Goal: Task Accomplishment & Management: Complete application form

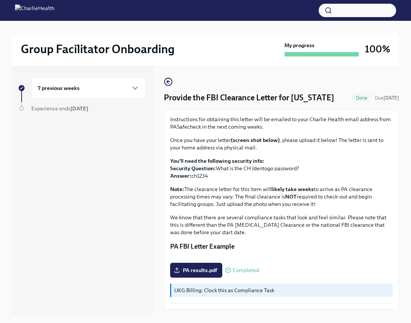
scroll to position [69, 0]
click at [134, 86] on icon "button" at bounding box center [135, 88] width 9 height 9
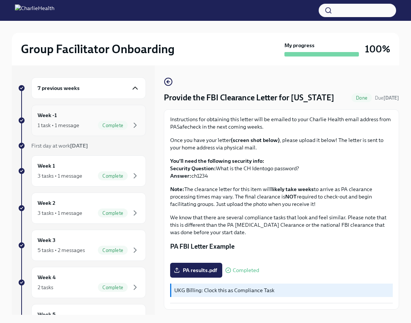
click at [102, 124] on span "Complete" at bounding box center [113, 126] width 30 height 6
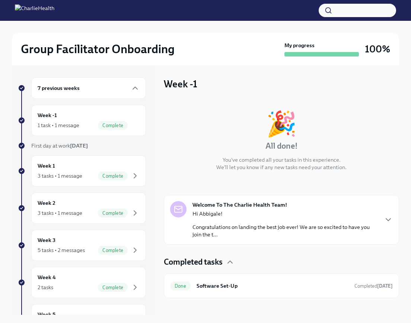
click at [217, 213] on p "Hi Abbigale!" at bounding box center [284, 213] width 185 height 7
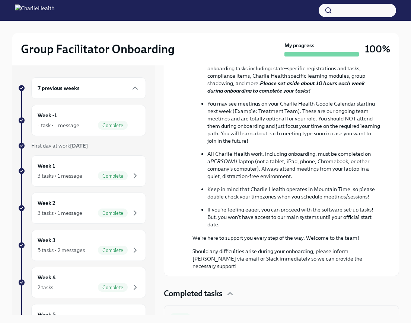
scroll to position [347, 0]
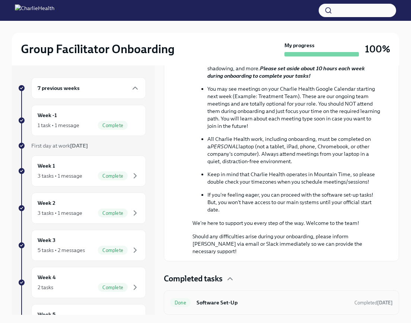
click at [291, 306] on h6 "Software Set-Up" at bounding box center [272, 303] width 152 height 8
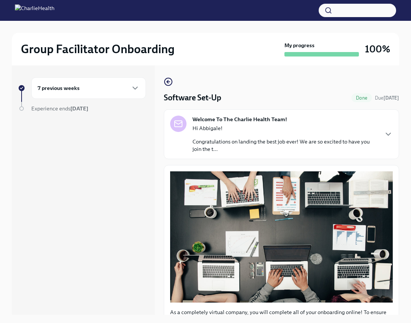
click at [301, 141] on p "Congratulations on landing the best job ever! We are so excited to have you joi…" at bounding box center [284, 145] width 185 height 15
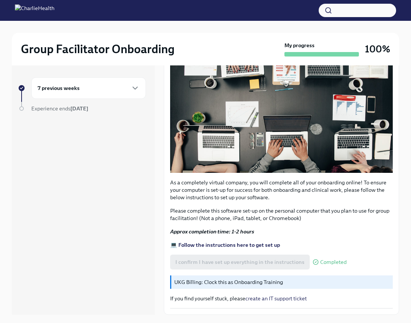
scroll to position [494, 0]
click at [239, 256] on div "I confirm I have set up everything in the instructions Completed" at bounding box center [258, 262] width 176 height 15
click at [240, 245] on strong "💻 Follow the instructions here to get set up" at bounding box center [225, 245] width 110 height 7
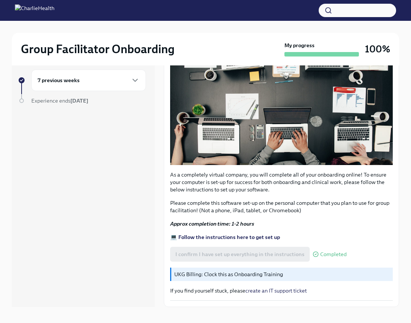
scroll to position [0, 0]
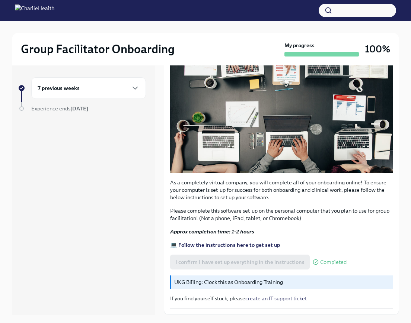
click at [126, 92] on div "7 previous weeks" at bounding box center [89, 88] width 102 height 9
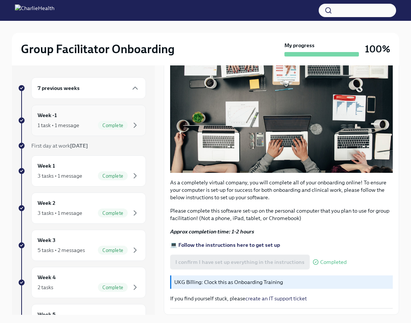
click at [118, 121] on div "Week -1 1 task • 1 message Complete" at bounding box center [89, 120] width 102 height 19
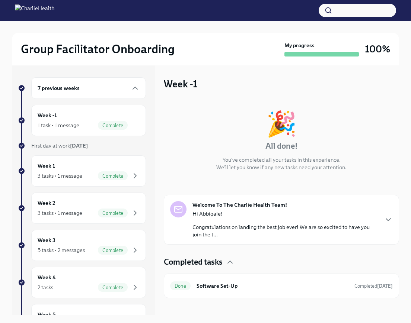
click at [203, 222] on div "Hi Abbigale! Congratulations on landing the best job ever! We are so excited to…" at bounding box center [284, 224] width 185 height 28
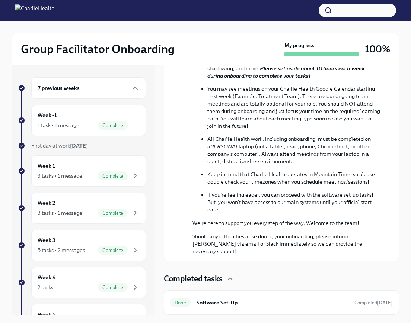
scroll to position [347, 0]
click at [287, 296] on div "Done Software Set-Up Completed [DATE]" at bounding box center [281, 303] width 235 height 25
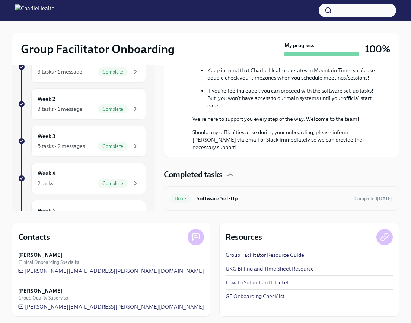
scroll to position [107, 0]
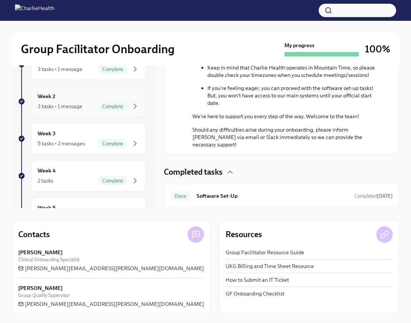
click at [132, 96] on div "Week 2 3 tasks • 1 message Complete" at bounding box center [89, 101] width 102 height 19
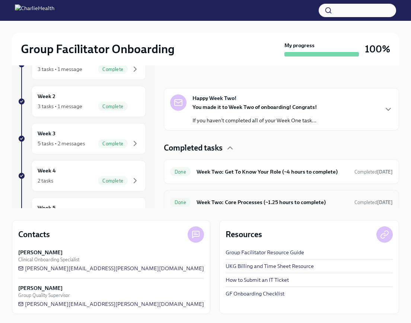
scroll to position [0, 0]
click at [323, 114] on div "Happy Week Two! You made it to Week Two of onboarding! Congrats! If you haven't…" at bounding box center [281, 109] width 223 height 30
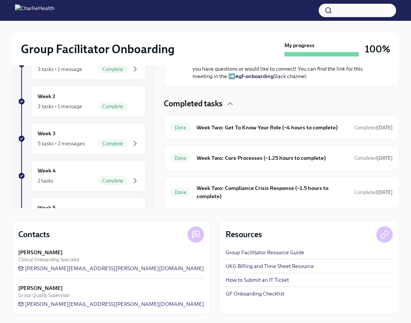
scroll to position [259, 0]
click at [284, 134] on div "Done Week Two: Get To Know Your Role (~4 hours to complete) Completed [DATE]" at bounding box center [281, 128] width 223 height 12
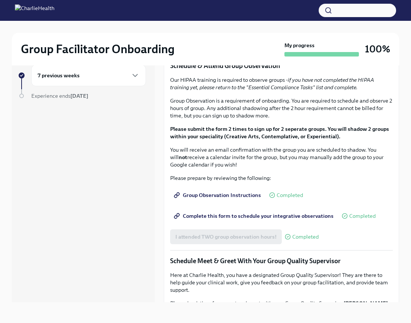
scroll to position [359, 0]
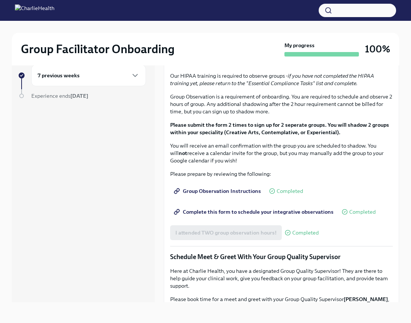
click at [245, 24] on link "OKTA" at bounding box center [248, 20] width 14 height 7
